Goal: Information Seeking & Learning: Learn about a topic

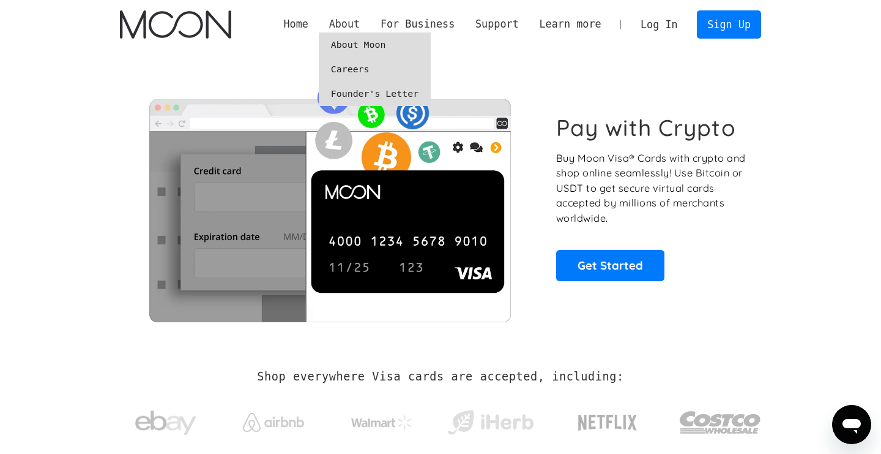
click at [338, 32] on div "About" at bounding box center [344, 24] width 31 height 15
click at [357, 42] on link "About Moon" at bounding box center [375, 44] width 112 height 24
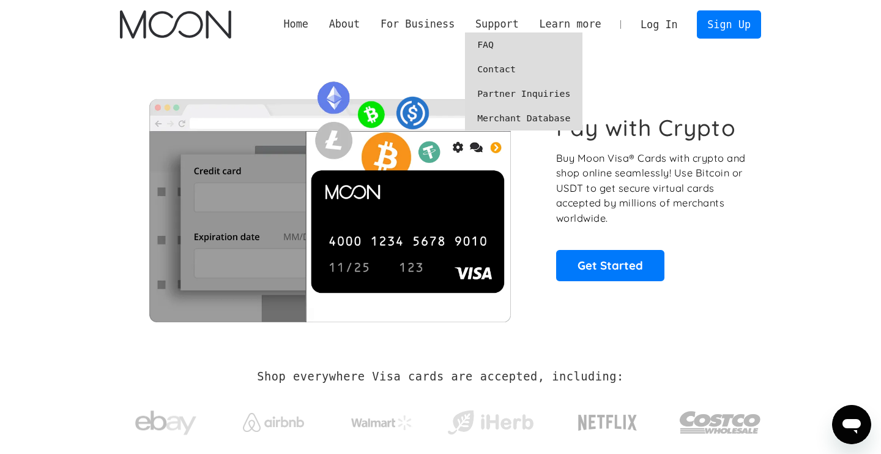
click at [495, 42] on link "FAQ" at bounding box center [524, 44] width 118 height 24
click at [486, 33] on link "FAQ" at bounding box center [524, 44] width 118 height 24
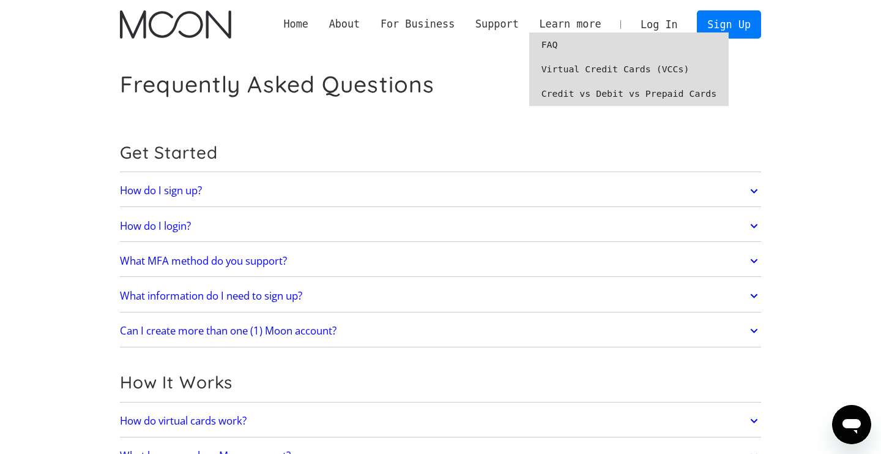
click at [553, 51] on link "FAQ" at bounding box center [629, 44] width 200 height 24
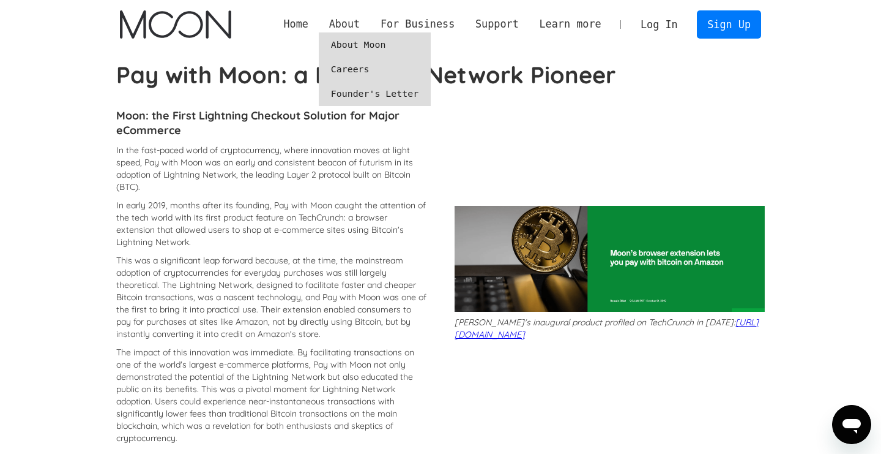
click at [345, 21] on div "About" at bounding box center [344, 24] width 31 height 15
click at [352, 54] on link "About Moon" at bounding box center [375, 44] width 112 height 24
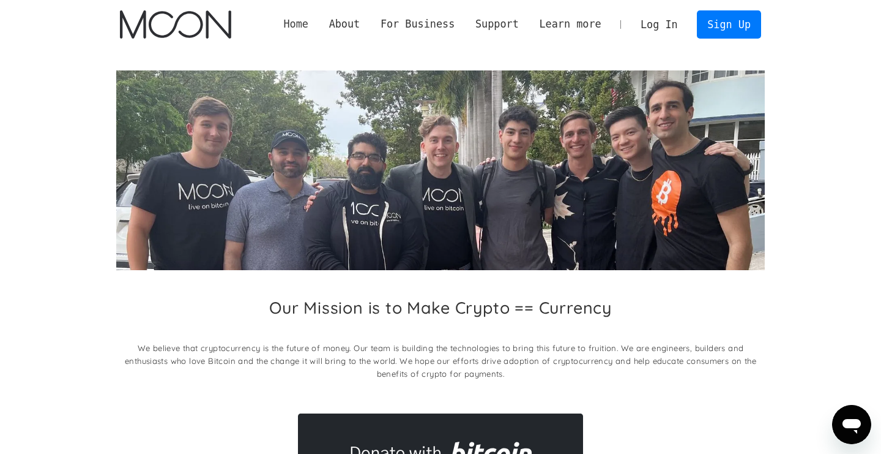
click at [290, 28] on link "Home" at bounding box center [296, 24] width 45 height 15
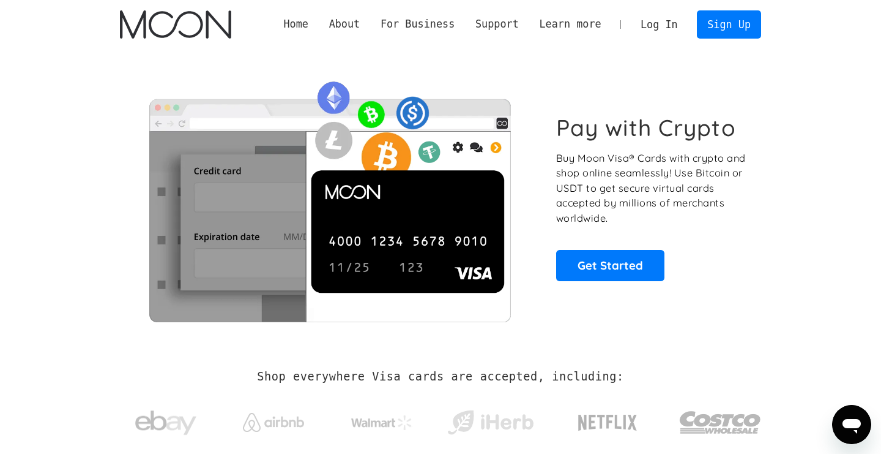
click at [182, 28] on img "home" at bounding box center [175, 24] width 111 height 28
